Goal: Book appointment/travel/reservation

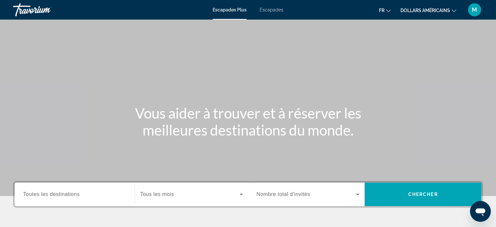
click at [54, 198] on div "Widget de recherche" at bounding box center [74, 194] width 103 height 19
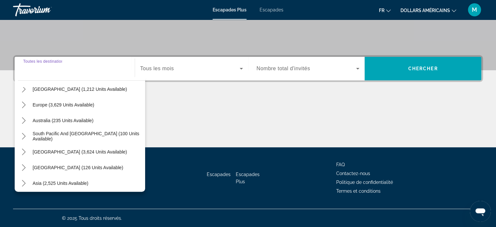
scroll to position [71, 0]
click at [50, 106] on span "Europe (3,629 units available)" at bounding box center [64, 104] width 62 height 5
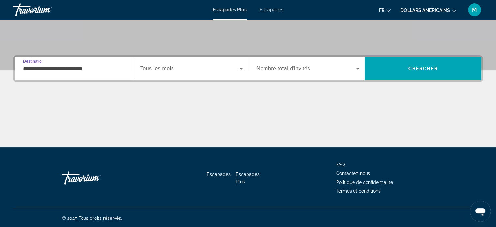
click at [63, 66] on input "**********" at bounding box center [74, 69] width 103 height 8
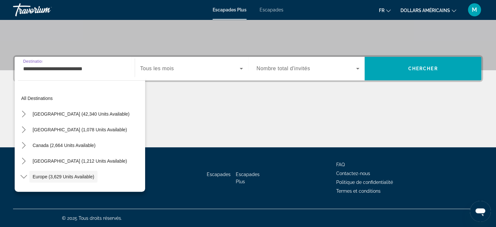
scroll to position [39, 0]
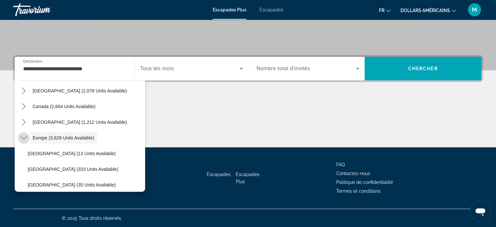
click at [23, 136] on icon "Toggle Europe (3,629 units available) submenu" at bounding box center [24, 137] width 7 height 7
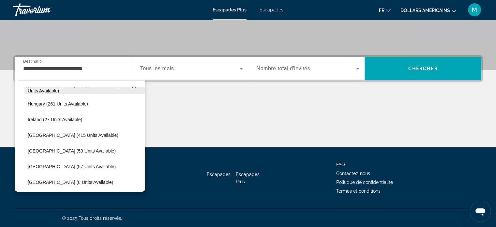
scroll to position [199, 0]
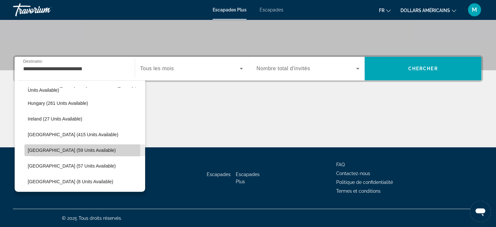
click at [45, 149] on span "[GEOGRAPHIC_DATA] (59 units available)" at bounding box center [72, 150] width 88 height 5
type input "**********"
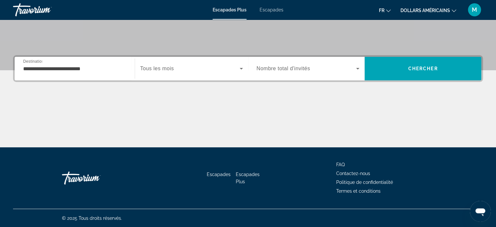
click at [200, 61] on div "Widget de recherche" at bounding box center [191, 68] width 103 height 18
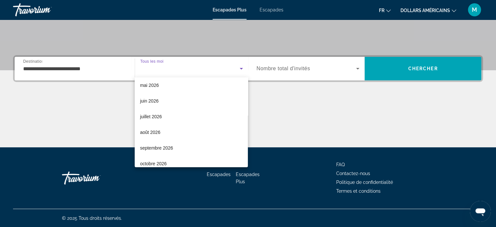
scroll to position [129, 0]
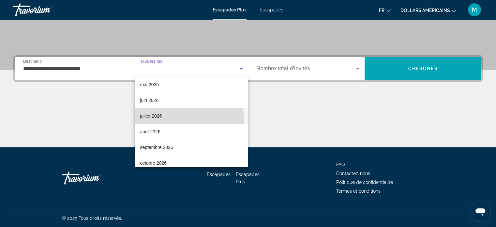
click at [158, 121] on mat-option "juillet 2026" at bounding box center [191, 116] width 113 height 16
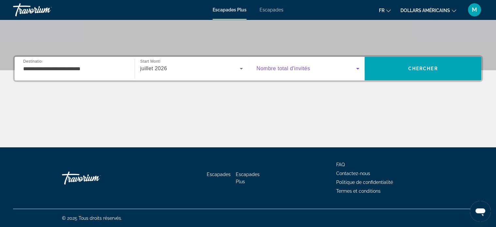
click at [290, 71] on span "Widget de recherche" at bounding box center [307, 69] width 100 height 8
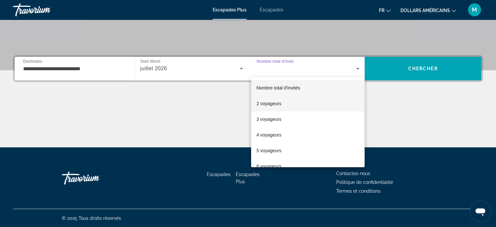
click at [272, 105] on font "2 voyageurs" at bounding box center [269, 103] width 25 height 5
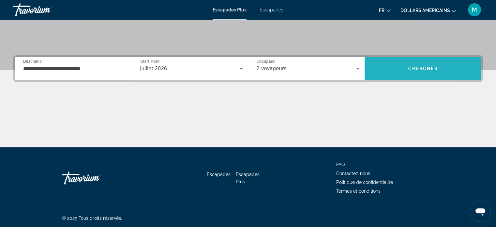
click at [387, 72] on span "Recherche" at bounding box center [423, 69] width 117 height 16
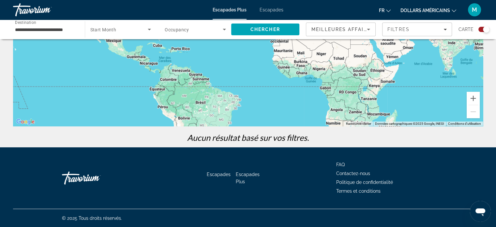
scroll to position [115, 0]
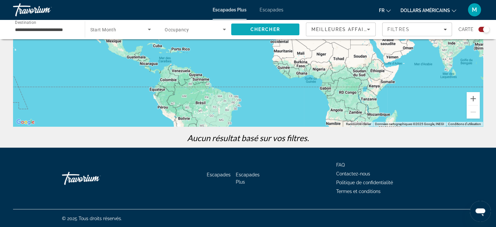
click at [242, 31] on span "Search" at bounding box center [265, 30] width 69 height 16
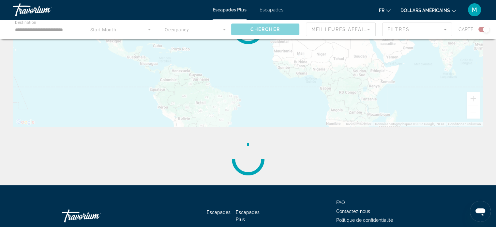
scroll to position [0, 0]
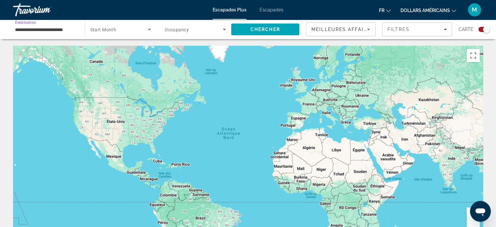
click at [73, 28] on input "**********" at bounding box center [45, 30] width 61 height 8
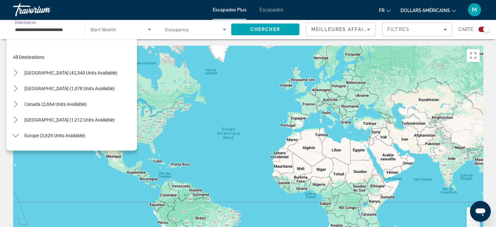
scroll to position [211, 0]
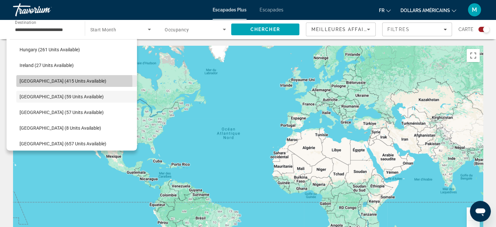
click at [50, 82] on span "[GEOGRAPHIC_DATA] (415 units available)" at bounding box center [63, 80] width 87 height 5
type input "**********"
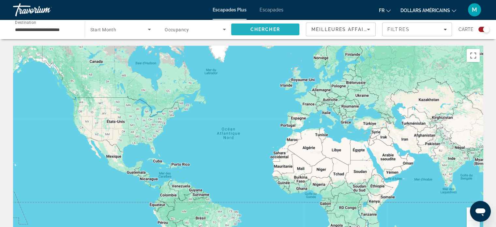
click at [286, 26] on span "Search" at bounding box center [265, 30] width 69 height 16
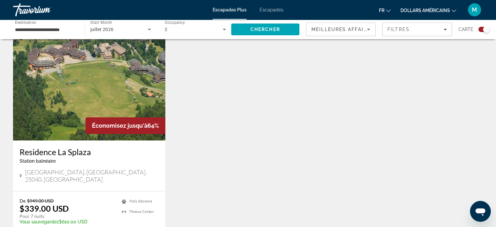
scroll to position [228, 0]
click at [89, 63] on img "Contenu principal" at bounding box center [89, 88] width 152 height 104
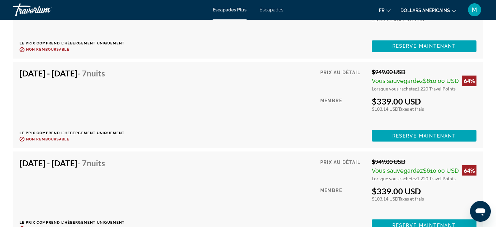
scroll to position [1118, 0]
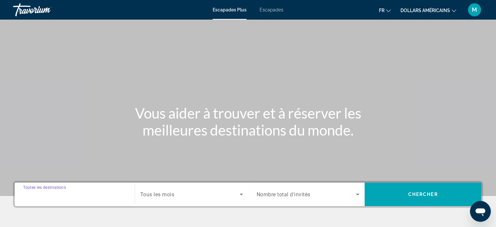
click at [81, 194] on input "Destination Toutes les destinations" at bounding box center [74, 195] width 103 height 8
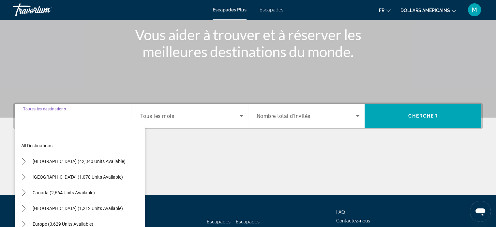
scroll to position [126, 0]
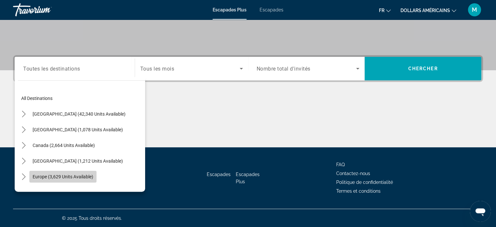
click at [61, 182] on span "Select destination: Europe (3,629 units available)" at bounding box center [62, 177] width 67 height 16
type input "**********"
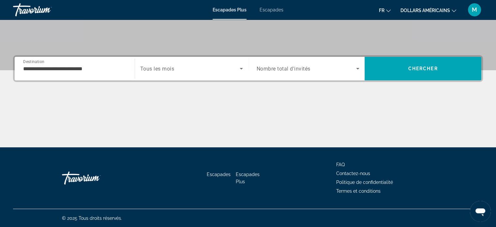
click at [168, 73] on div "Search widget" at bounding box center [191, 68] width 103 height 18
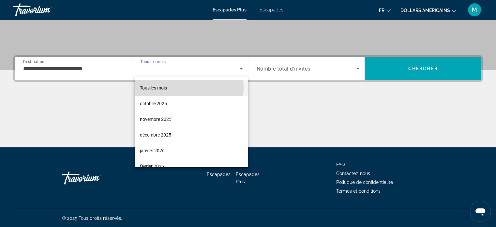
click at [174, 86] on mat-option "Tous les mois" at bounding box center [191, 88] width 113 height 16
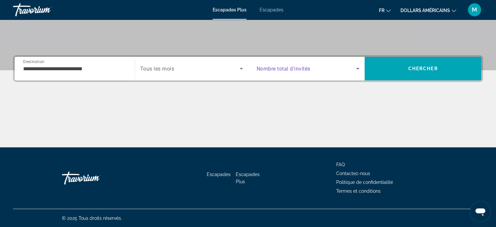
click at [281, 65] on span "Search widget" at bounding box center [307, 69] width 100 height 8
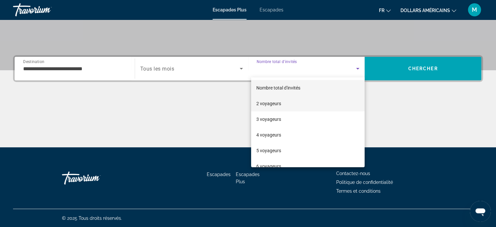
click at [290, 101] on mat-option "2 voyageurs" at bounding box center [308, 104] width 114 height 16
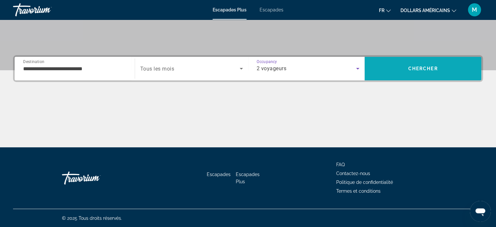
click at [400, 77] on span "Search" at bounding box center [423, 68] width 117 height 23
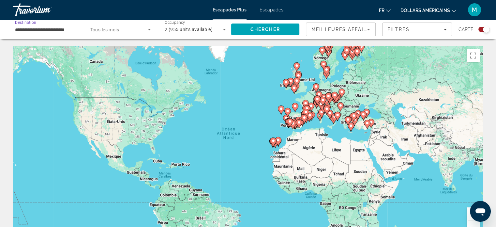
click at [53, 30] on input "**********" at bounding box center [45, 30] width 61 height 8
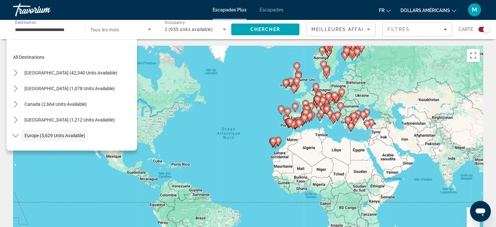
scroll to position [39, 0]
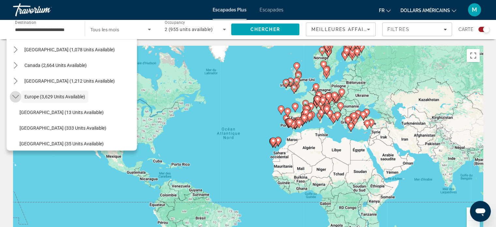
click at [17, 96] on icon "Toggle Europe (3,629 units available) submenu" at bounding box center [15, 97] width 7 height 4
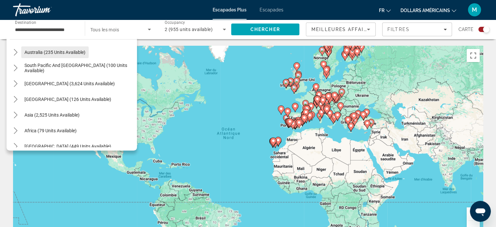
scroll to position [106, 0]
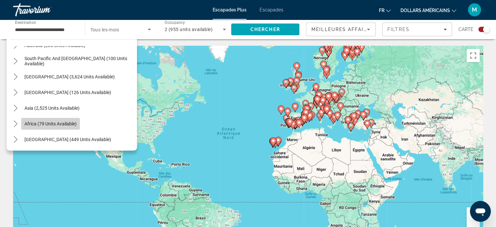
click at [56, 126] on span "Africa (79 units available)" at bounding box center [50, 123] width 52 height 5
type input "**********"
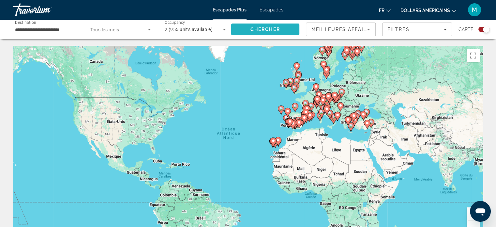
click at [252, 29] on span "Chercher" at bounding box center [266, 29] width 30 height 5
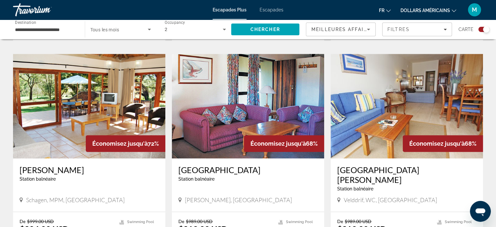
scroll to position [433, 0]
